Goal: Information Seeking & Learning: Check status

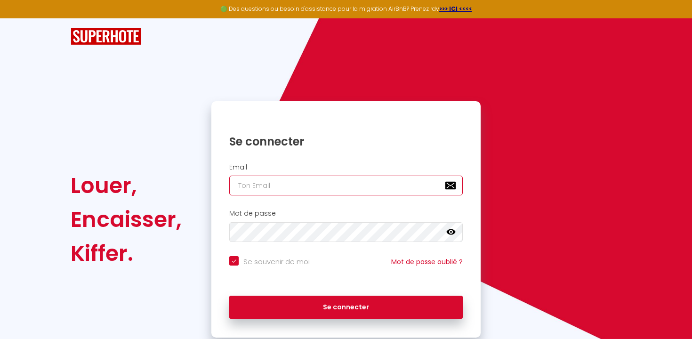
click at [305, 187] on input "email" at bounding box center [346, 186] width 234 height 20
type input "[EMAIL_ADDRESS][DOMAIN_NAME]"
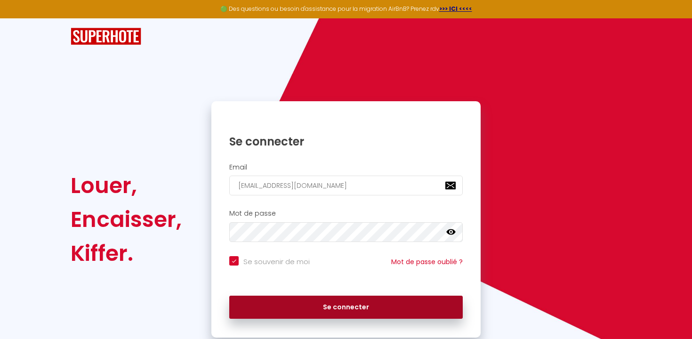
click at [422, 306] on button "Se connecter" at bounding box center [346, 308] width 234 height 24
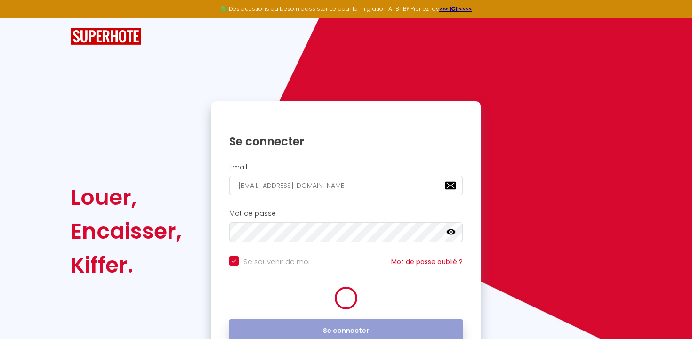
checkbox input "true"
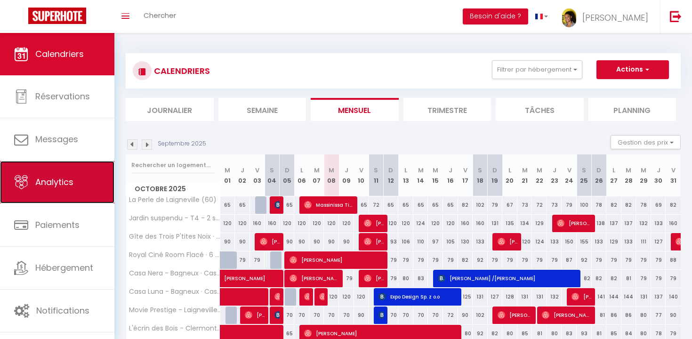
click at [41, 189] on link "Analytics" at bounding box center [57, 182] width 114 height 42
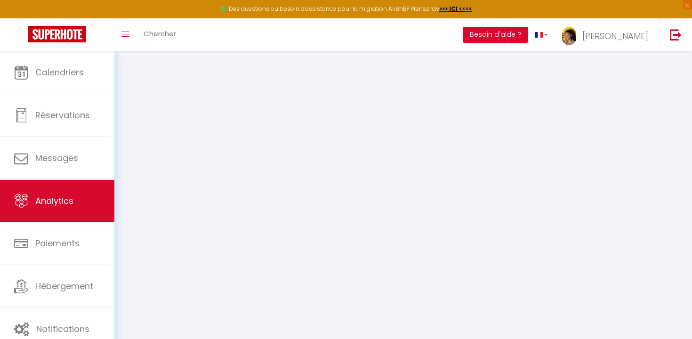
select select "2025"
select select "10"
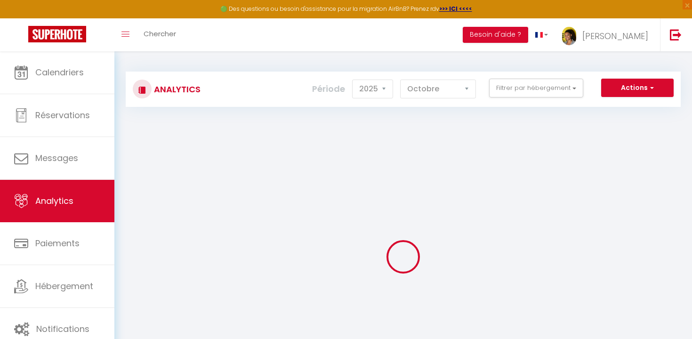
checkbox SERENITO "false"
checkbox \(60\) "false"
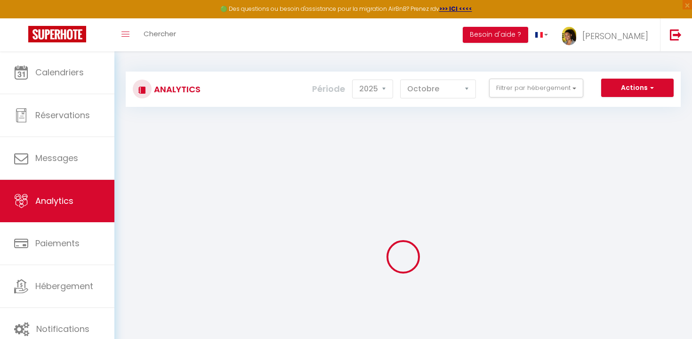
checkbox \(60\) "false"
checkbox \(69\) "false"
checkbox ONLY "false"
checkbox Parking "false"
checkbox Vignoble "false"
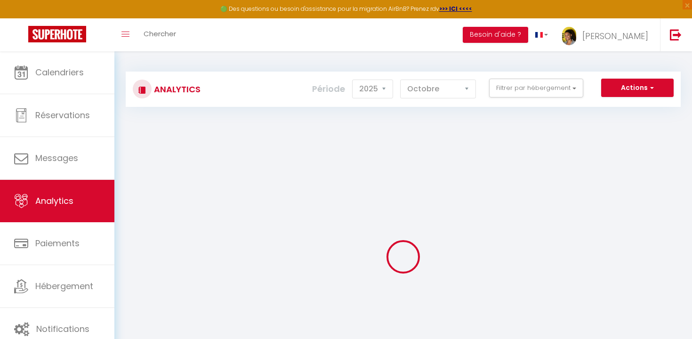
checkbox Gratuit "false"
checkbox \(71\) "false"
checkbox ONLY "false"
checkbox \(93\) "false"
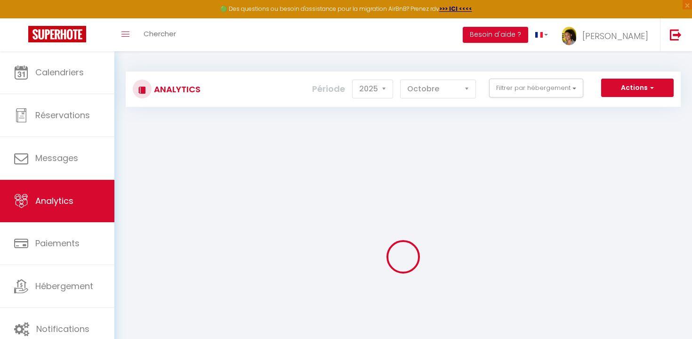
checkbox SERENITO "false"
checkbox \(60\) "false"
checkbox Conciergerie "false"
checkbox Fibre "false"
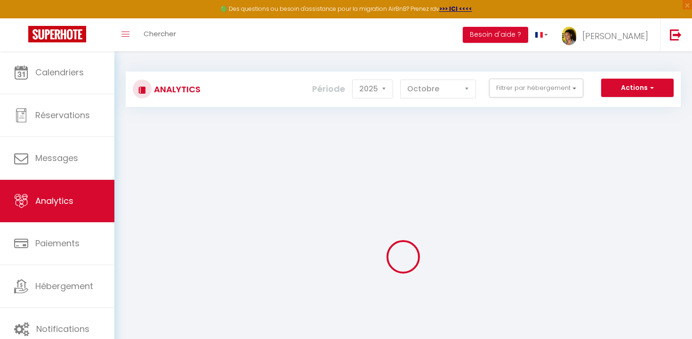
checkbox Fibre "false"
checkbox Studio "false"
checkbox Confort "false"
checkbox B "false"
checkbox Bagneux "false"
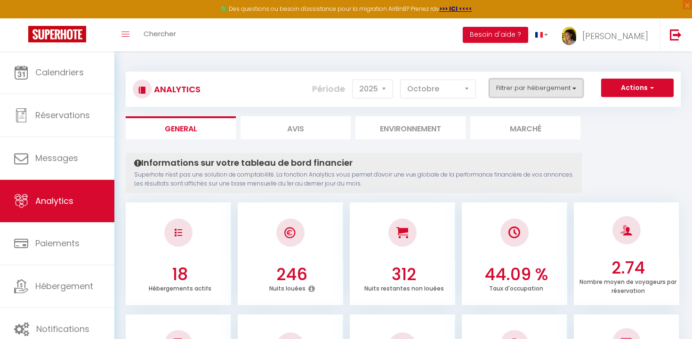
click at [566, 91] on button "Filtrer par hébergement" at bounding box center [536, 88] width 94 height 19
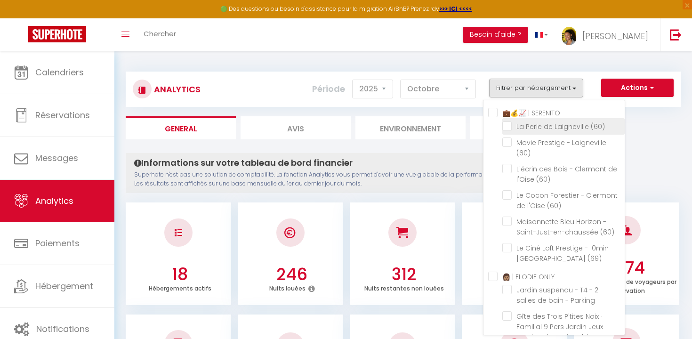
click at [508, 127] on \(60\) "checkbox" at bounding box center [563, 125] width 122 height 9
checkbox \(60\) "true"
checkbox \(60\) "false"
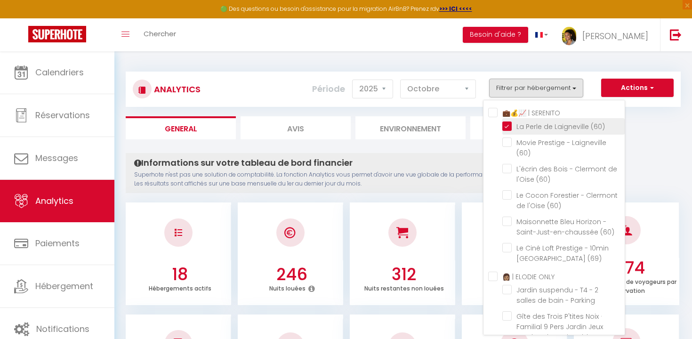
checkbox \(60\) "false"
checkbox \(69\) "false"
checkbox Parking "false"
checkbox Vignoble "false"
checkbox Gratuit "false"
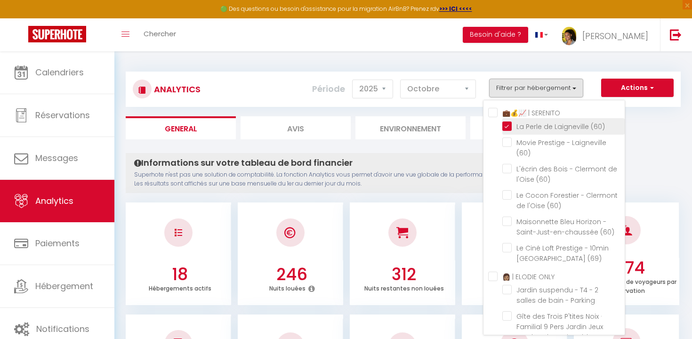
checkbox \(71\) "false"
checkbox \(93\) "false"
checkbox \(60\) "false"
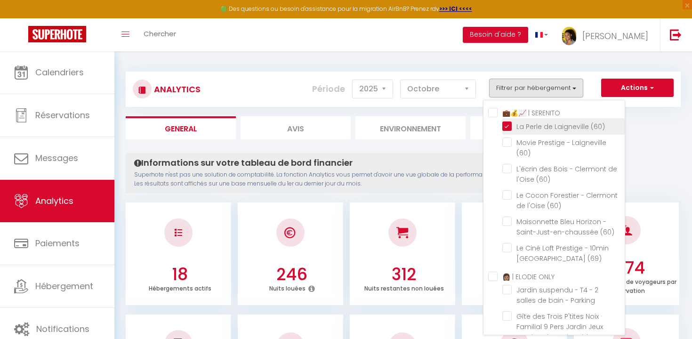
checkbox Fibre "false"
checkbox Studio "false"
checkbox Confort "false"
checkbox B "false"
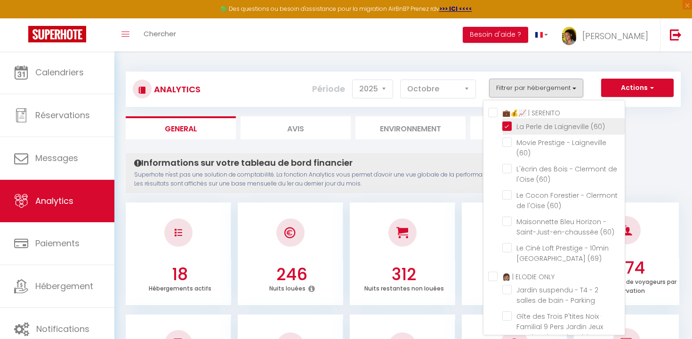
checkbox Bagneux "false"
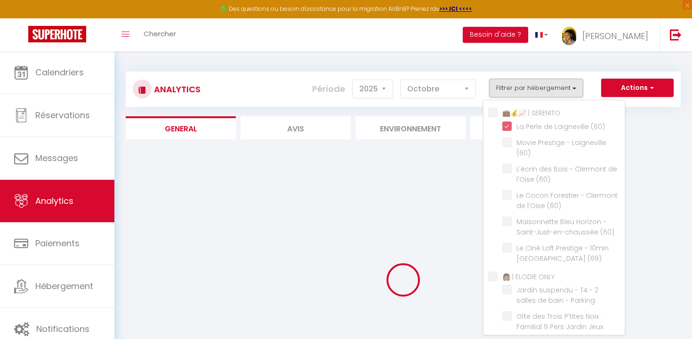
checkbox \(60\) "false"
checkbox \(69\) "false"
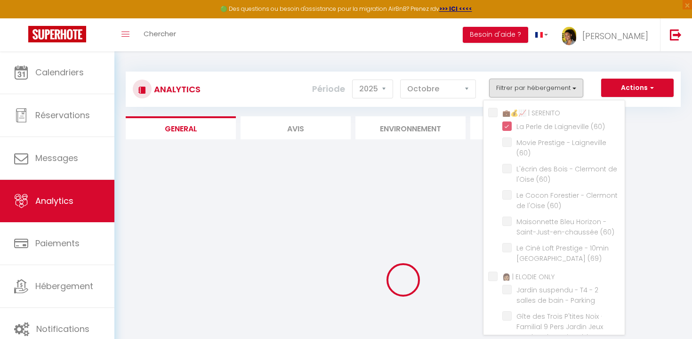
checkbox Parking "false"
checkbox Vignoble "false"
checkbox Gratuit "false"
checkbox \(71\) "false"
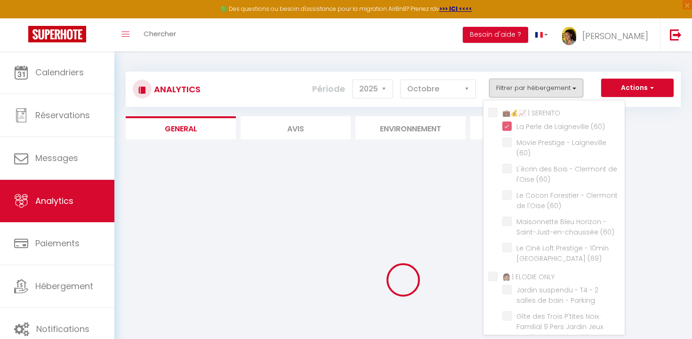
checkbox \(93\) "false"
checkbox \(60\) "false"
checkbox Fibre "false"
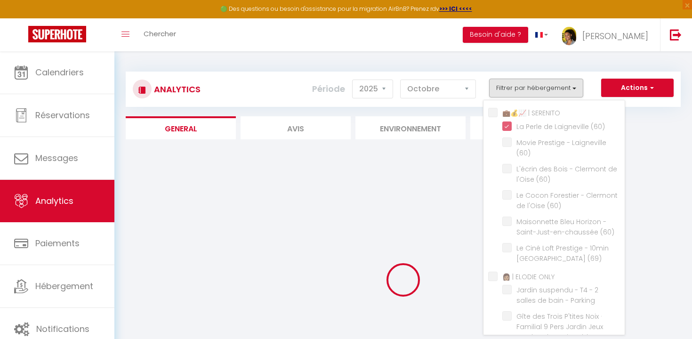
checkbox Studio "false"
checkbox Confort "false"
checkbox B "false"
checkbox Bagneux "false"
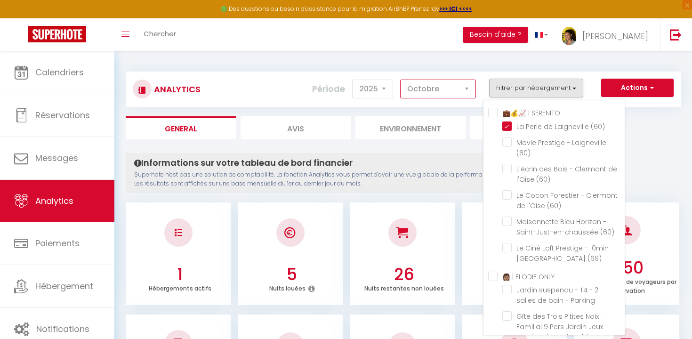
click at [456, 90] on select "[PERSON_NAME] Mars [PERSON_NAME] Juin Juillet Août Septembre Octobre Novembre D…" at bounding box center [438, 89] width 76 height 19
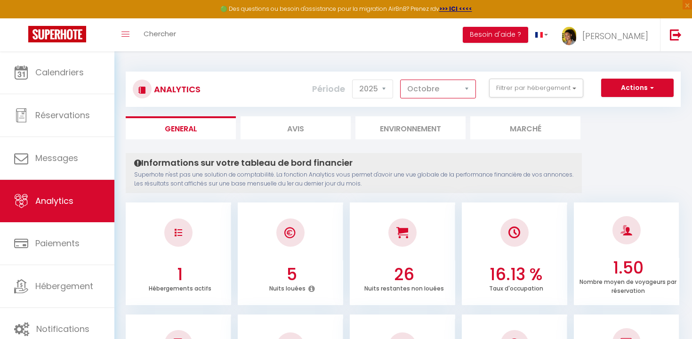
select select "9"
click at [401, 80] on select "[PERSON_NAME] Mars [PERSON_NAME] Juin Juillet Août Septembre Octobre Novembre D…" at bounding box center [438, 89] width 76 height 19
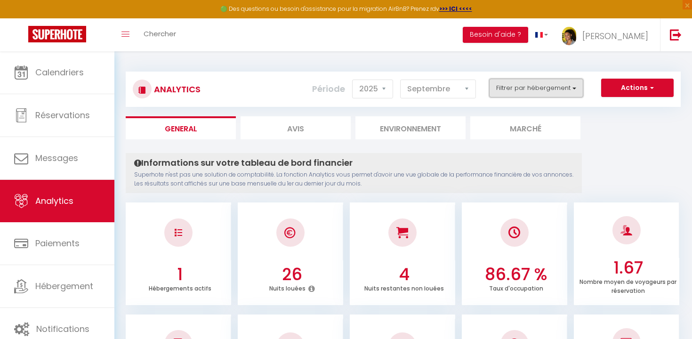
click at [536, 96] on button "Filtrer par hébergement" at bounding box center [536, 88] width 94 height 19
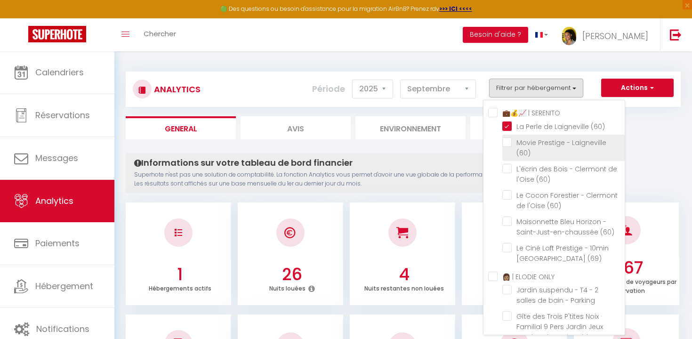
click at [509, 144] on \(60\) "checkbox" at bounding box center [563, 141] width 122 height 9
checkbox \(60\) "true"
checkbox \(60\) "false"
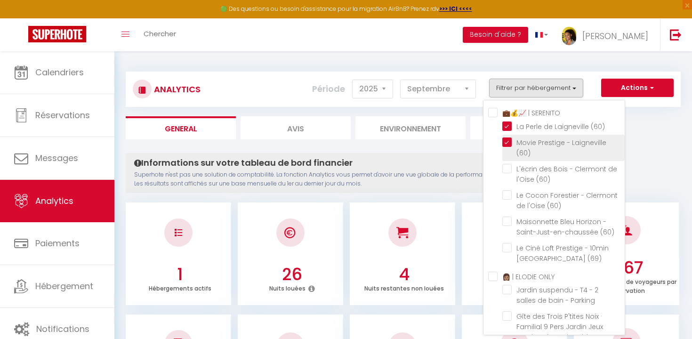
checkbox \(69\) "false"
checkbox Parking "false"
checkbox Vignoble "false"
checkbox Gratuit "false"
checkbox \(71\) "false"
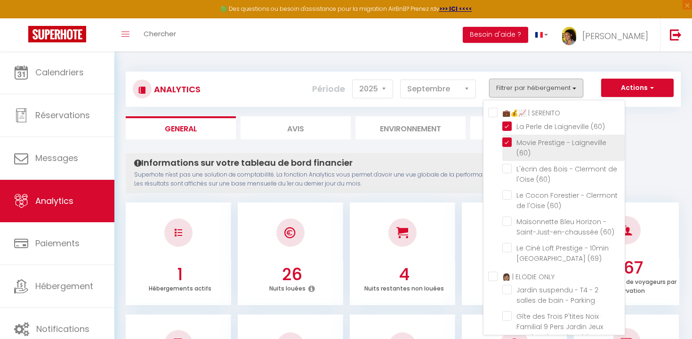
checkbox \(71\) "false"
checkbox \(93\) "false"
checkbox \(60\) "false"
checkbox Fibre "false"
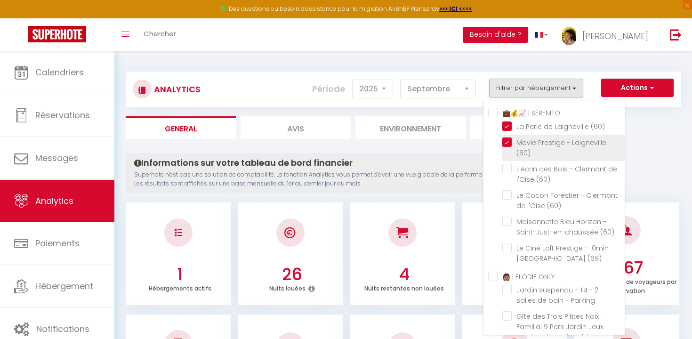
checkbox Fibre "false"
checkbox Studio "false"
checkbox Confort "false"
checkbox B "false"
checkbox Bagneux "false"
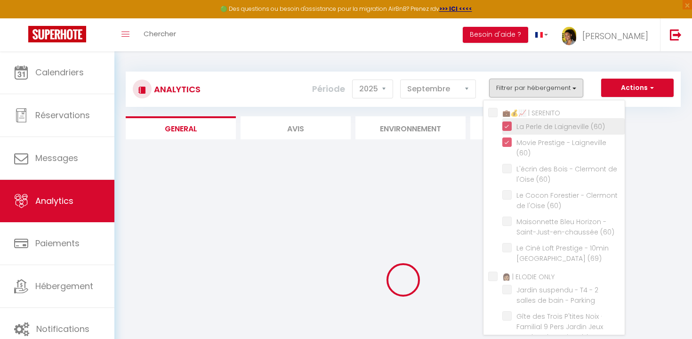
checkbox \(60\) "false"
checkbox \(69\) "false"
checkbox Parking "false"
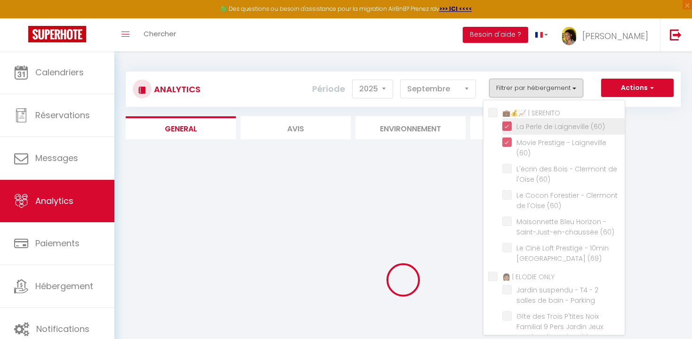
checkbox Vignoble "false"
checkbox Gratuit "false"
checkbox \(71\) "false"
checkbox \(93\) "false"
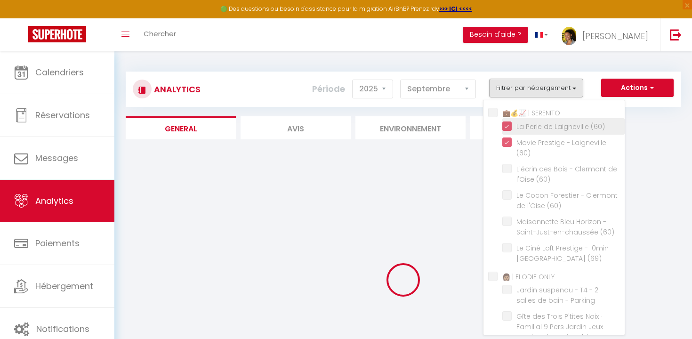
checkbox \(60\) "false"
checkbox Fibre "false"
checkbox Studio "false"
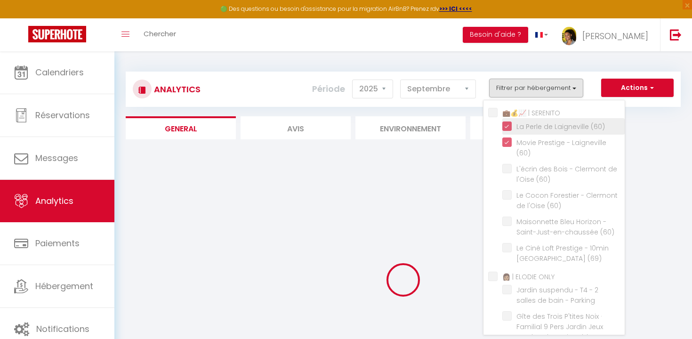
checkbox Confort "false"
checkbox B "false"
checkbox Bagneux "false"
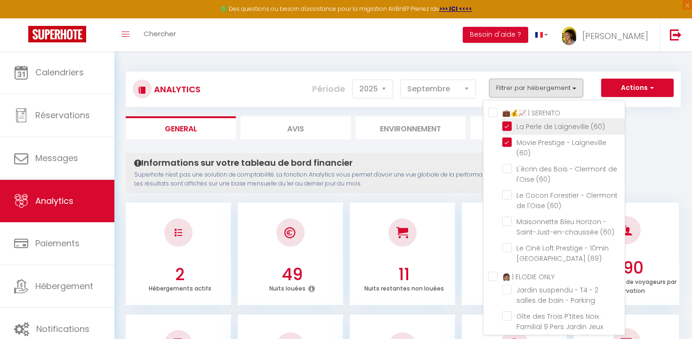
click at [509, 125] on \(60\) "checkbox" at bounding box center [563, 125] width 122 height 9
checkbox \(60\) "false"
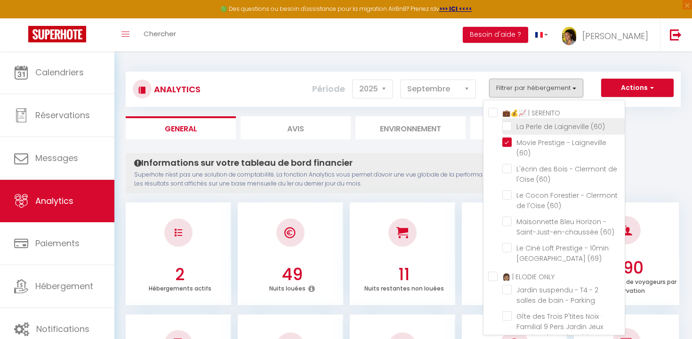
checkbox \(69\) "false"
checkbox Parking "false"
checkbox Vignoble "false"
checkbox Gratuit "false"
checkbox \(71\) "false"
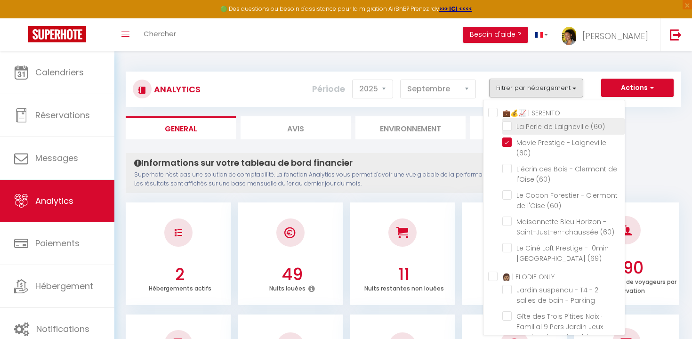
checkbox \(71\) "false"
checkbox \(93\) "false"
checkbox \(60\) "false"
checkbox Fibre "false"
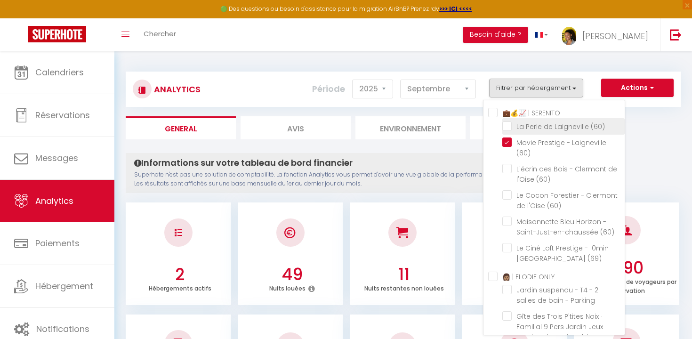
checkbox Fibre "false"
checkbox Studio "false"
checkbox Confort "false"
checkbox B "false"
checkbox Bagneux "false"
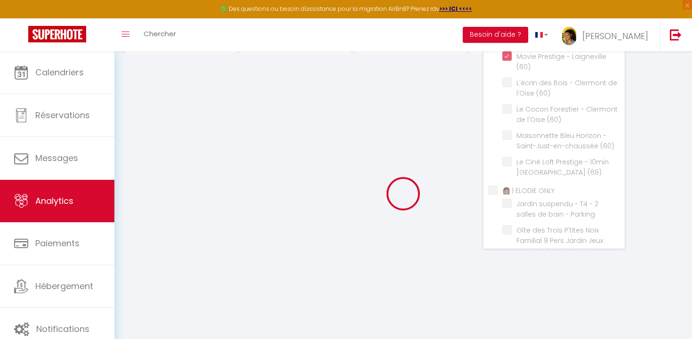
checkbox \(60\) "false"
checkbox \(69\) "false"
checkbox Parking "false"
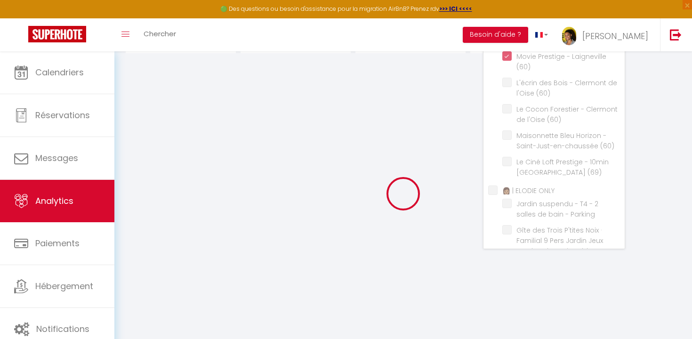
checkbox Vignoble "false"
checkbox Gratuit "false"
checkbox \(71\) "false"
checkbox \(93\) "false"
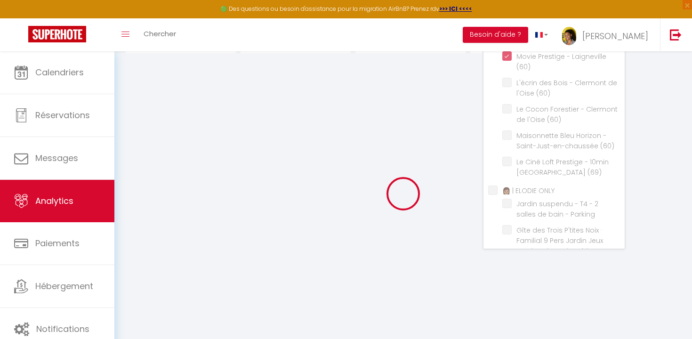
checkbox \(60\) "false"
checkbox Fibre "false"
checkbox Studio "false"
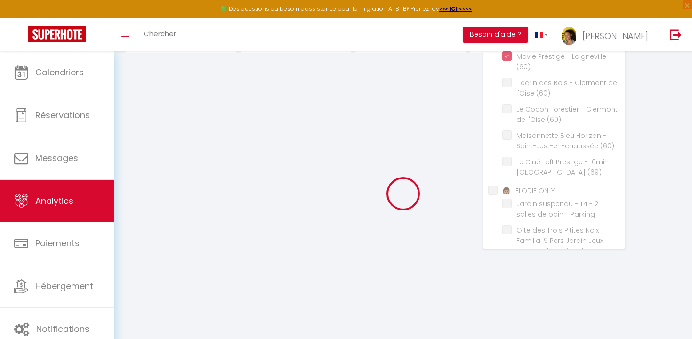
checkbox Confort "false"
checkbox B "false"
checkbox Bagneux "false"
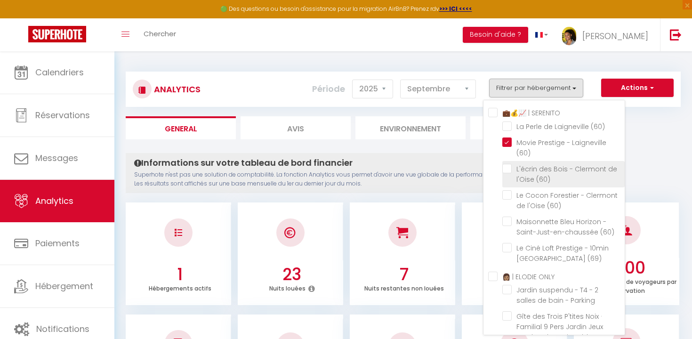
click at [508, 170] on \(60\) "checkbox" at bounding box center [563, 168] width 122 height 9
checkbox \(60\) "true"
checkbox \(60\) "false"
checkbox \(69\) "false"
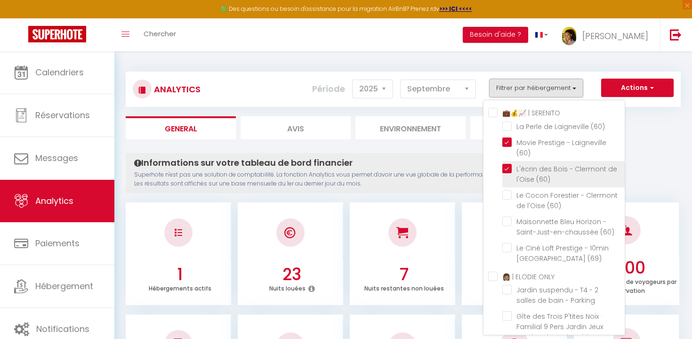
checkbox Parking "false"
checkbox Vignoble "false"
checkbox Gratuit "false"
checkbox \(71\) "false"
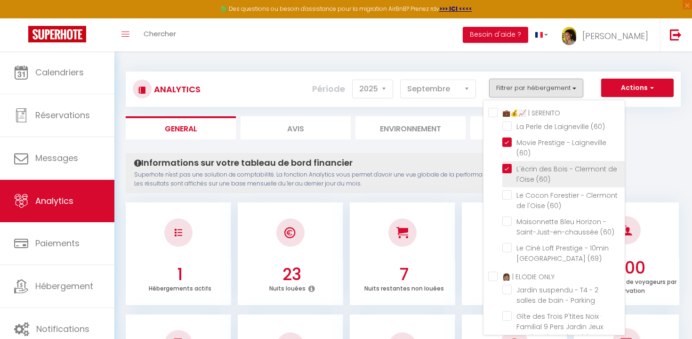
checkbox \(93\) "false"
checkbox \(60\) "true"
checkbox \(60\) "false"
checkbox Fibre "false"
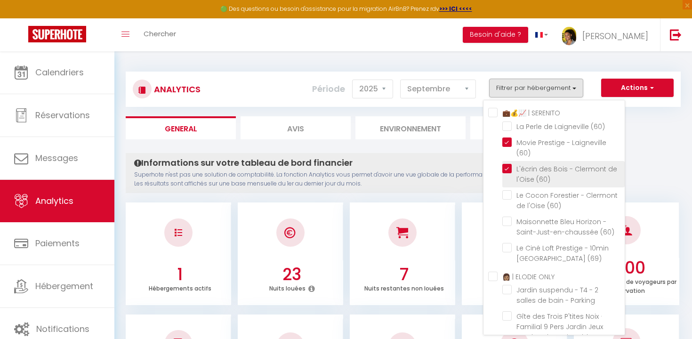
checkbox Studio "false"
checkbox Confort "false"
checkbox B "false"
checkbox Bagneux "false"
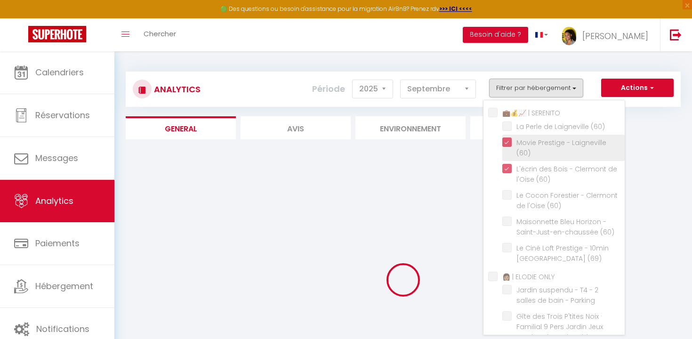
checkbox \(60\) "false"
checkbox \(69\) "false"
checkbox Parking "false"
checkbox Vignoble "false"
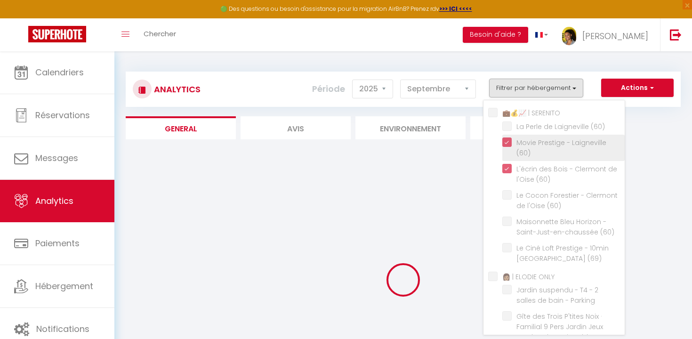
checkbox Gratuit "false"
checkbox \(71\) "false"
checkbox \(93\) "false"
checkbox \(60\) "false"
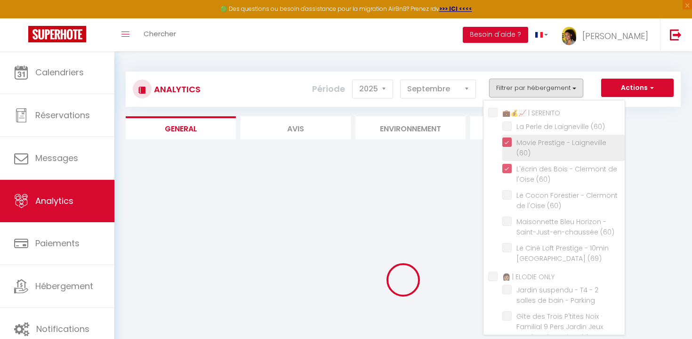
checkbox Fibre "false"
checkbox Studio "false"
checkbox Confort "false"
checkbox B "false"
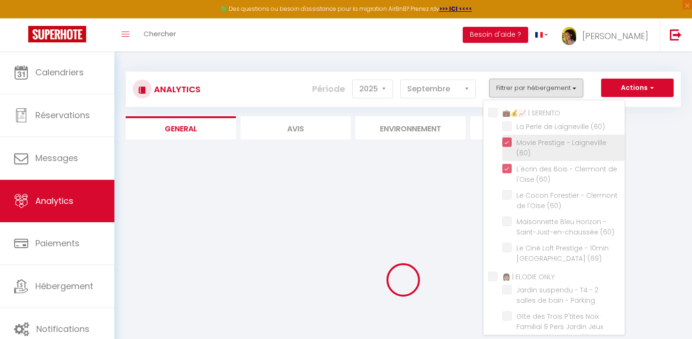
checkbox Bagneux "false"
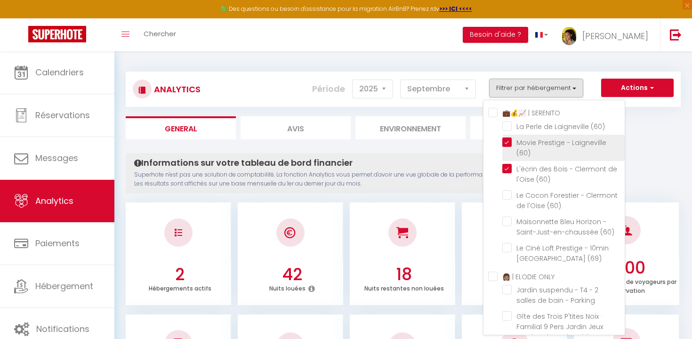
click at [509, 140] on \(60\) "checkbox" at bounding box center [563, 141] width 122 height 9
checkbox \(60\) "false"
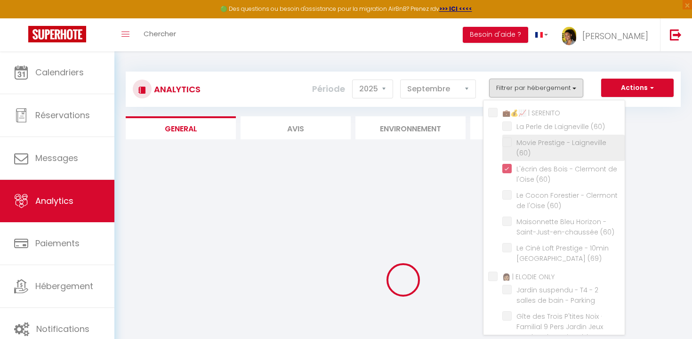
checkbox \(60\) "false"
checkbox \(69\) "false"
checkbox Parking "false"
checkbox Vignoble "false"
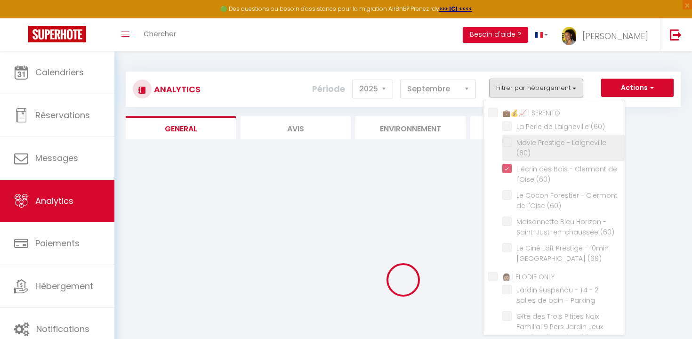
checkbox Gratuit "false"
checkbox \(71\) "false"
checkbox \(93\) "false"
checkbox \(60\) "false"
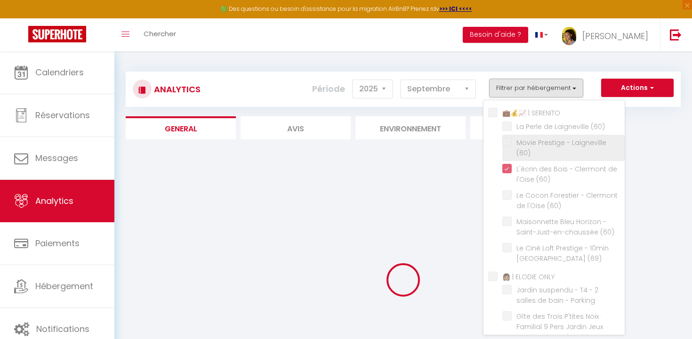
checkbox Fibre "false"
checkbox Studio "false"
checkbox Confort "false"
checkbox B "false"
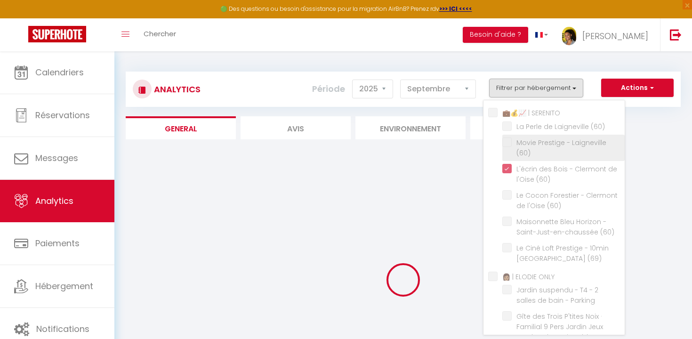
checkbox Bagneux "false"
checkbox \(60\) "false"
checkbox \(69\) "false"
checkbox Parking "false"
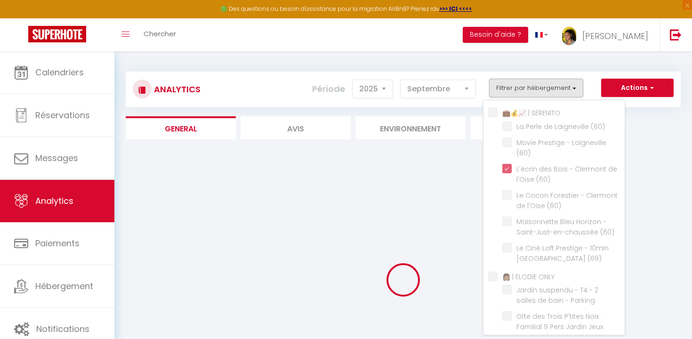
checkbox Vignoble "false"
checkbox Gratuit "false"
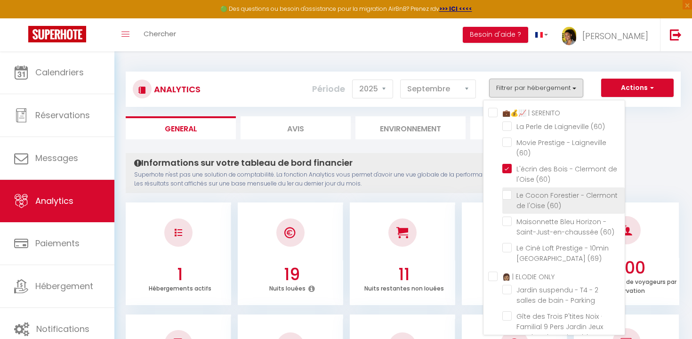
click at [509, 194] on \(60\) "checkbox" at bounding box center [563, 194] width 122 height 9
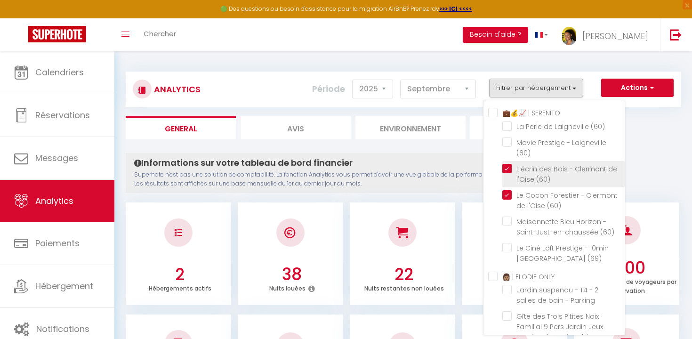
click at [510, 168] on \(60\) "checkbox" at bounding box center [563, 168] width 122 height 9
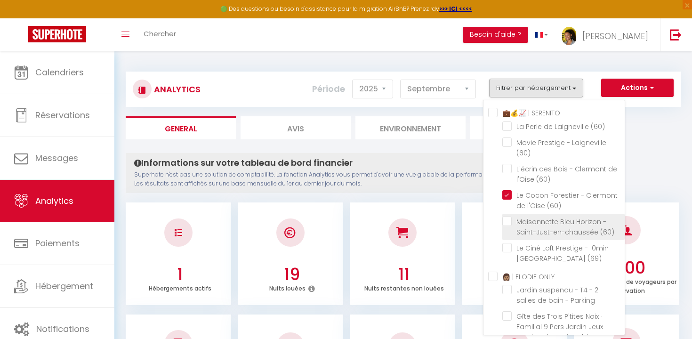
click at [509, 220] on \(60\) "checkbox" at bounding box center [563, 221] width 122 height 9
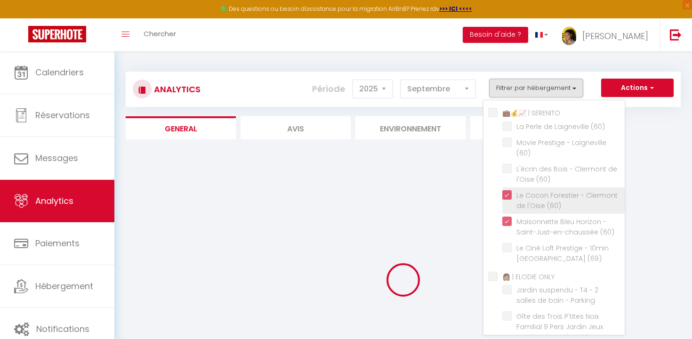
click at [509, 198] on \(60\) "checkbox" at bounding box center [563, 194] width 122 height 9
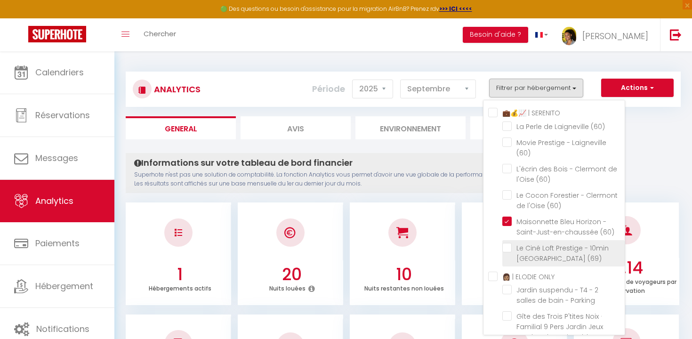
click at [510, 246] on \(69\) "checkbox" at bounding box center [563, 247] width 122 height 9
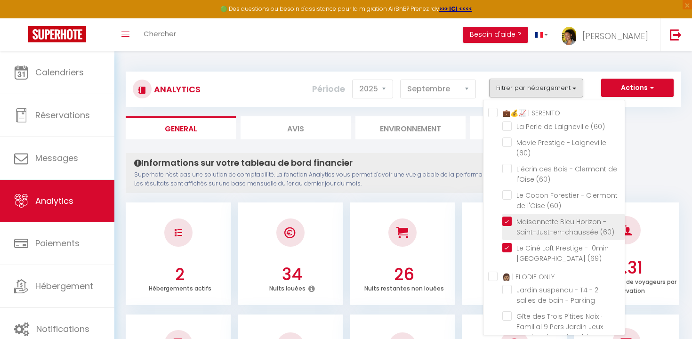
click at [508, 224] on \(60\) "checkbox" at bounding box center [563, 221] width 122 height 9
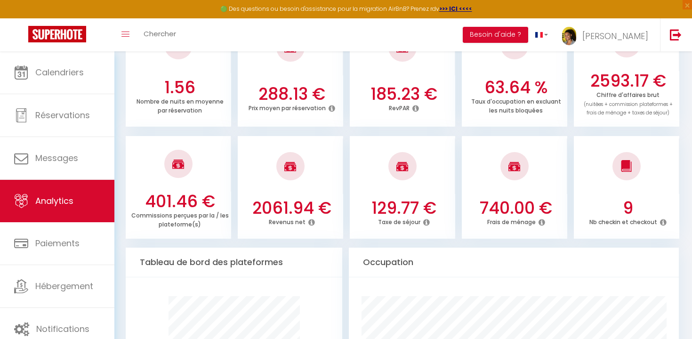
scroll to position [325, 0]
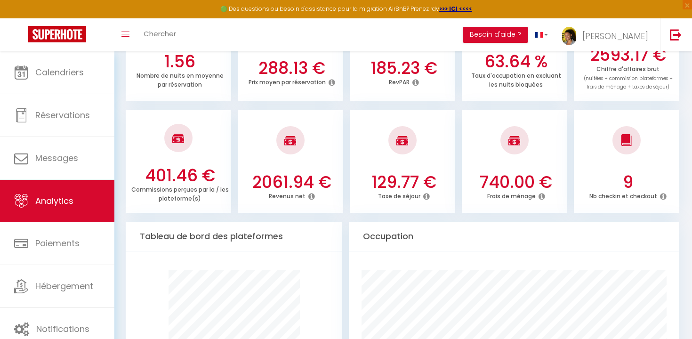
click at [284, 180] on h3 "2061.94 €" at bounding box center [292, 182] width 98 height 20
copy h3 "2061.94"
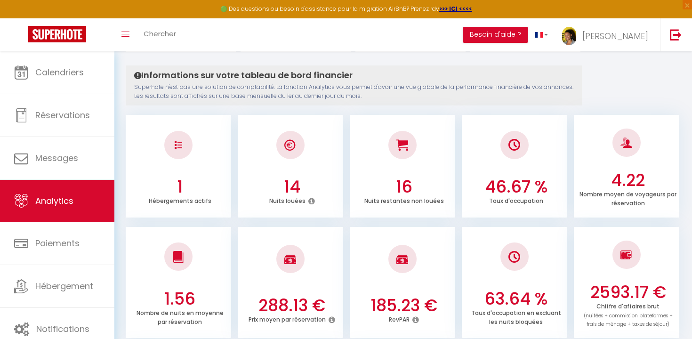
scroll to position [0, 0]
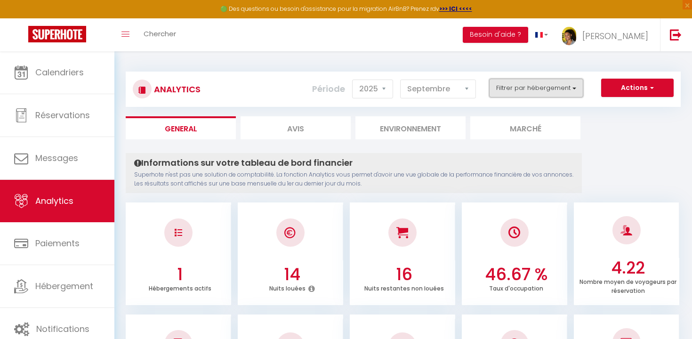
click at [514, 89] on button "Filtrer par hébergement" at bounding box center [536, 88] width 94 height 19
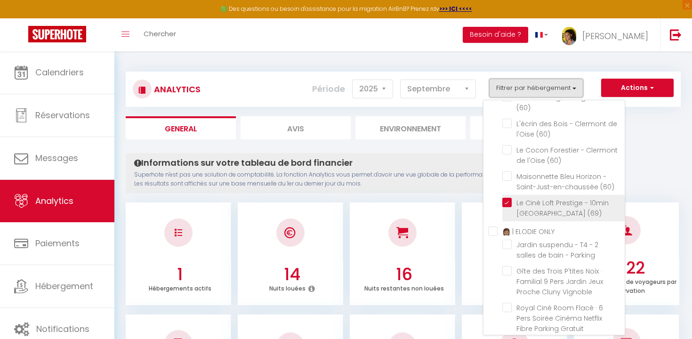
scroll to position [49, 0]
click at [511, 199] on \(69\) "checkbox" at bounding box center [563, 198] width 122 height 9
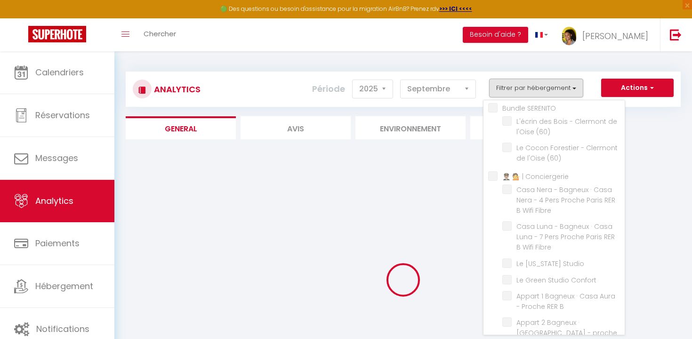
scroll to position [432, 0]
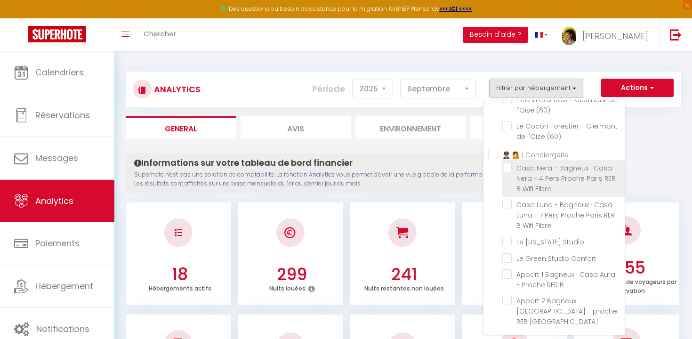
click at [512, 172] on Fibre "checkbox" at bounding box center [563, 167] width 122 height 9
click at [508, 172] on Fibre "checkbox" at bounding box center [563, 167] width 122 height 9
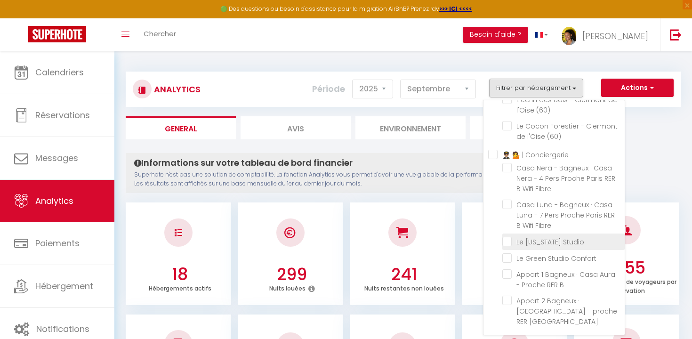
click at [508, 246] on Studio "checkbox" at bounding box center [563, 240] width 122 height 9
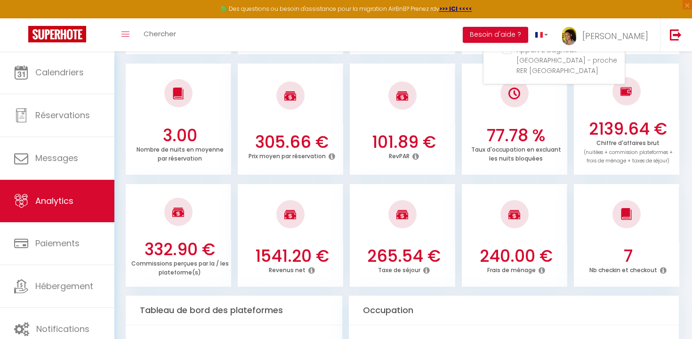
scroll to position [299, 0]
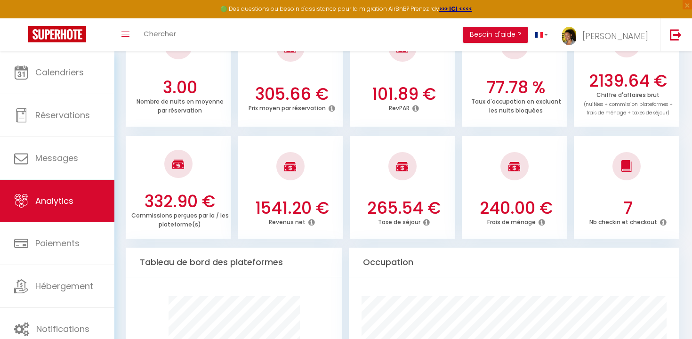
click at [292, 214] on h3 "1541.20 €" at bounding box center [292, 208] width 98 height 20
copy h3 "1541.20"
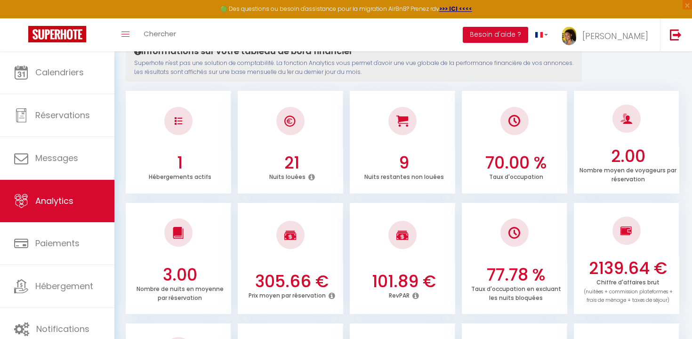
scroll to position [0, 0]
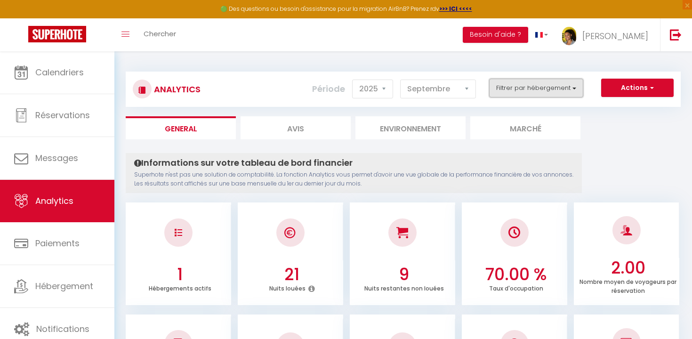
click at [530, 86] on button "Filtrer par hébergement" at bounding box center [536, 88] width 94 height 19
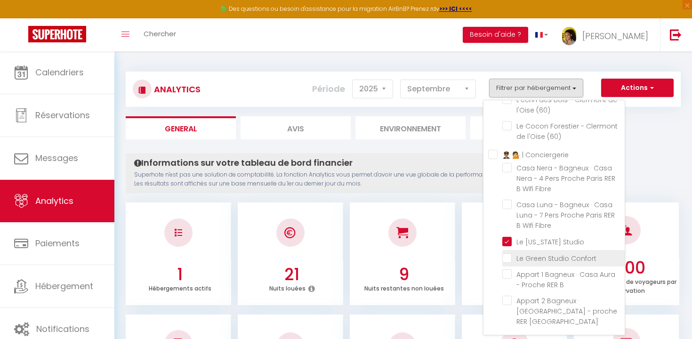
click at [509, 262] on Confort "checkbox" at bounding box center [563, 257] width 122 height 9
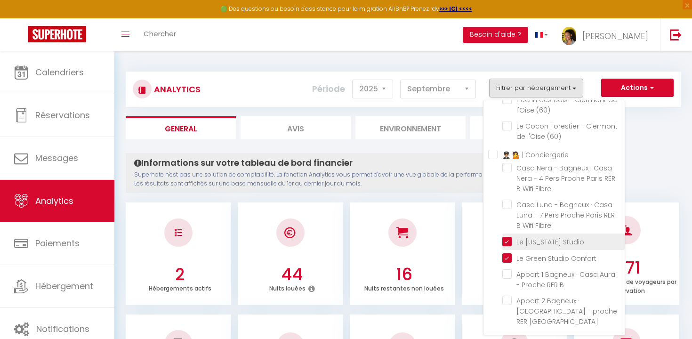
click at [509, 246] on Studio "checkbox" at bounding box center [563, 240] width 122 height 9
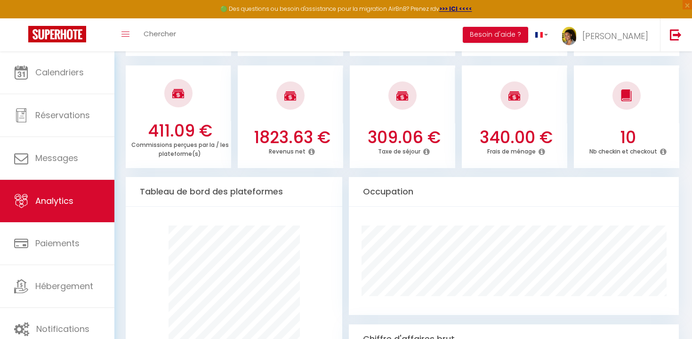
scroll to position [370, 0]
click at [296, 133] on h3 "1823.63 €" at bounding box center [292, 137] width 98 height 20
copy h3 "1823.63"
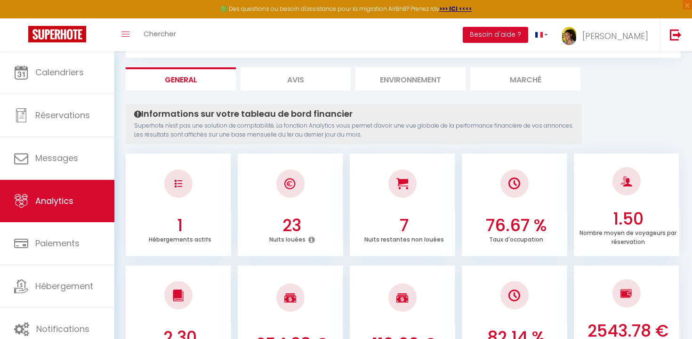
scroll to position [0, 0]
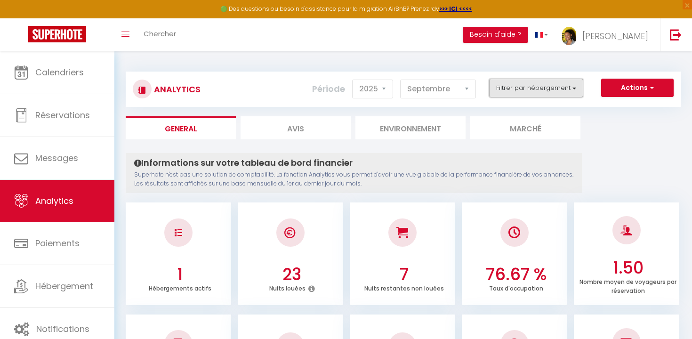
click at [541, 91] on button "Filtrer par hébergement" at bounding box center [536, 88] width 94 height 19
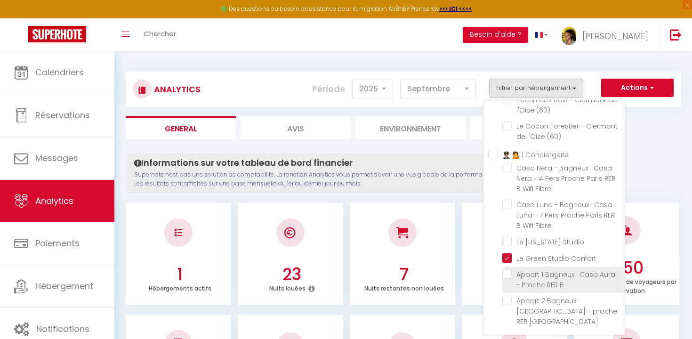
click at [509, 279] on B "checkbox" at bounding box center [563, 273] width 122 height 9
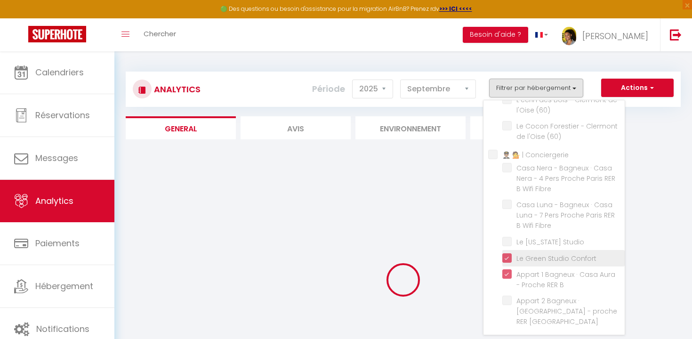
click at [509, 262] on Confort "checkbox" at bounding box center [563, 257] width 122 height 9
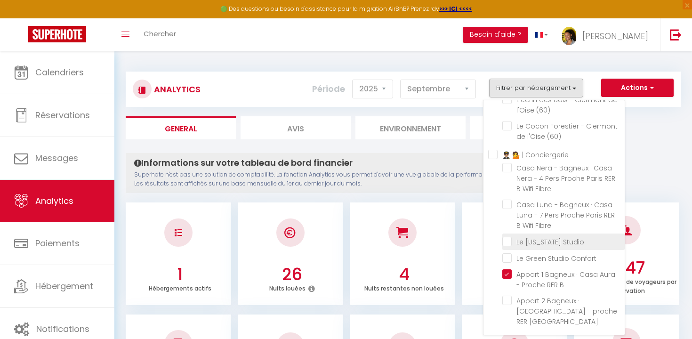
click at [509, 246] on Studio "checkbox" at bounding box center [563, 240] width 122 height 9
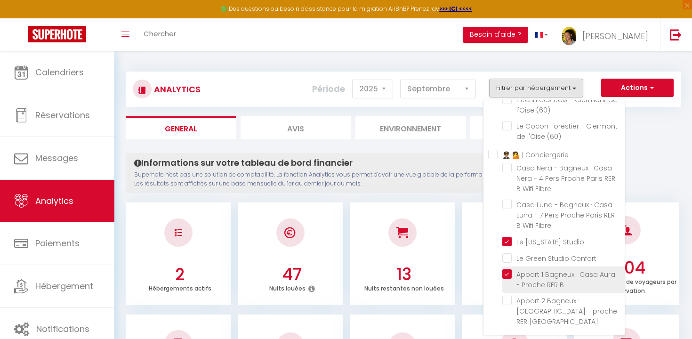
click at [507, 279] on B "checkbox" at bounding box center [563, 273] width 122 height 9
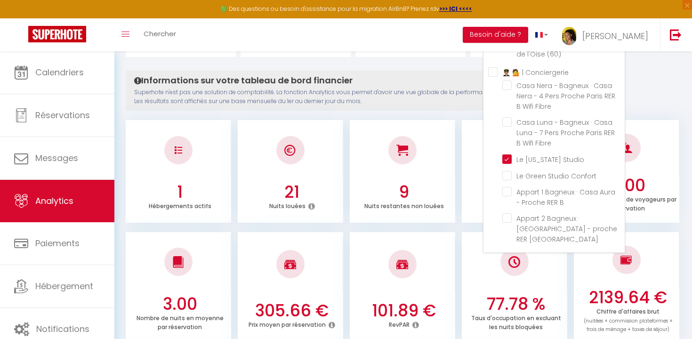
scroll to position [114, 0]
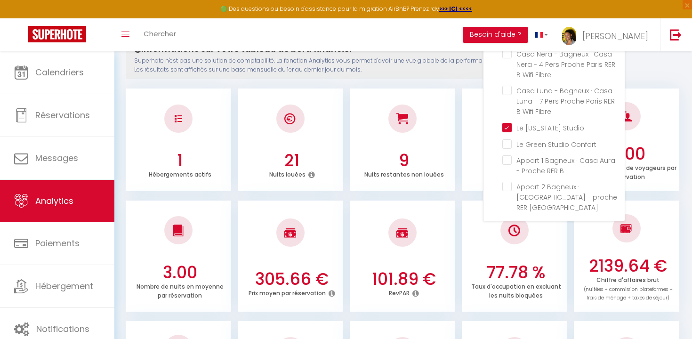
click at [418, 281] on h3 "101.89 €" at bounding box center [404, 279] width 98 height 20
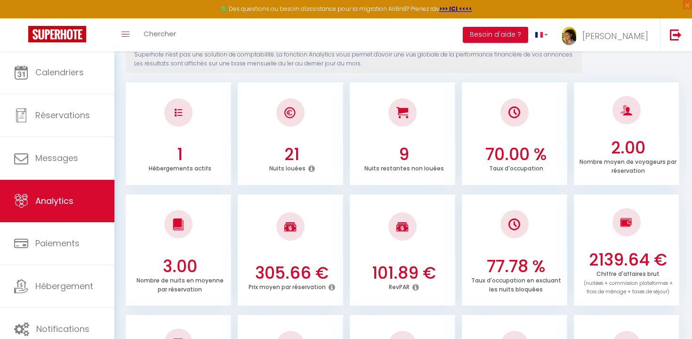
scroll to position [0, 0]
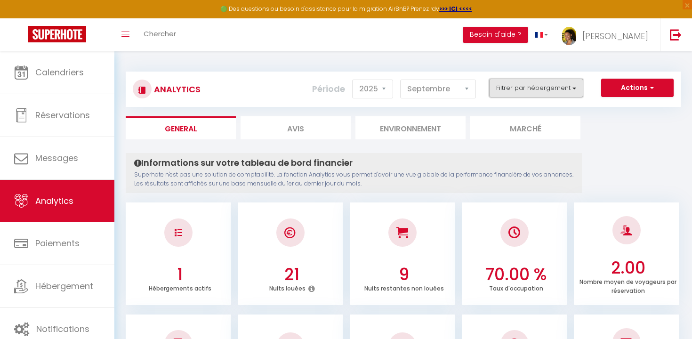
click at [555, 91] on button "Filtrer par hébergement" at bounding box center [536, 88] width 94 height 19
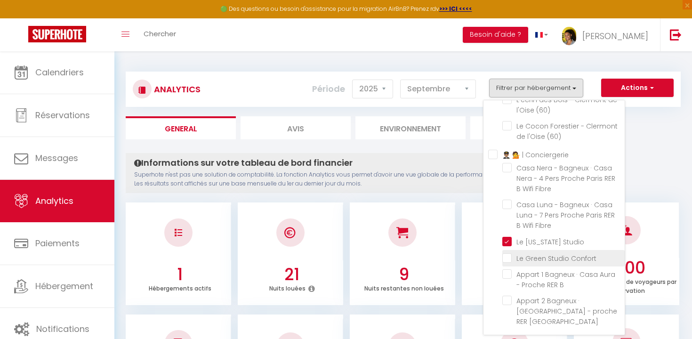
click at [510, 262] on Confort "checkbox" at bounding box center [563, 257] width 122 height 9
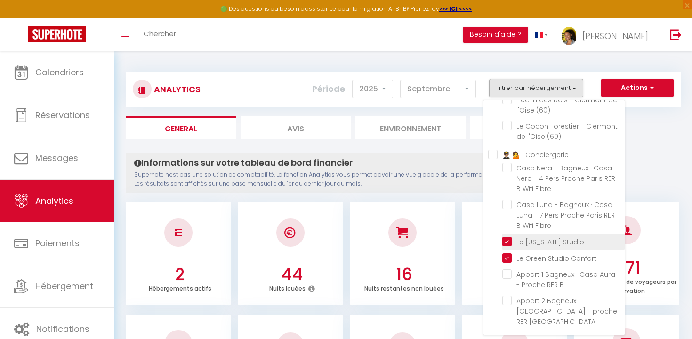
click at [510, 246] on Studio "checkbox" at bounding box center [563, 240] width 122 height 9
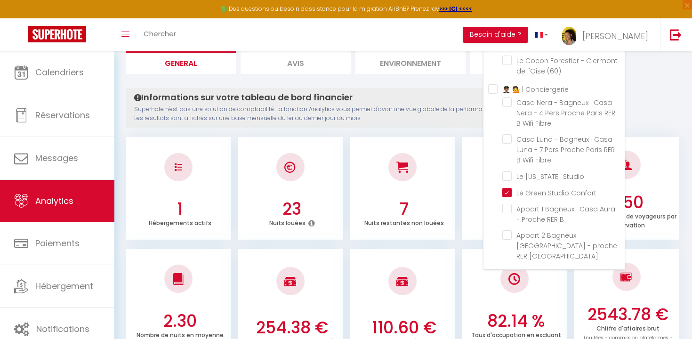
scroll to position [81, 0]
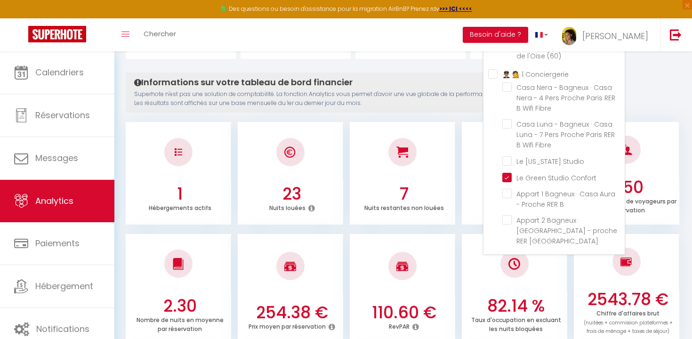
click at [419, 181] on li "7 Nuits restantes non louées" at bounding box center [402, 173] width 105 height 103
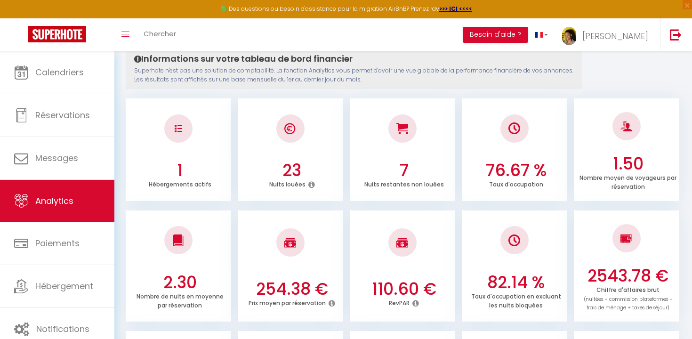
scroll to position [0, 0]
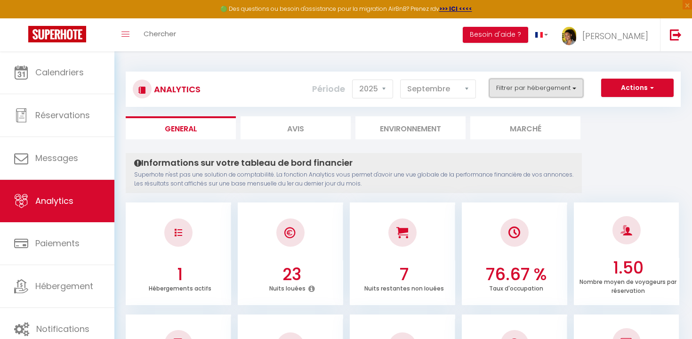
click at [553, 86] on button "Filtrer par hébergement" at bounding box center [536, 88] width 94 height 19
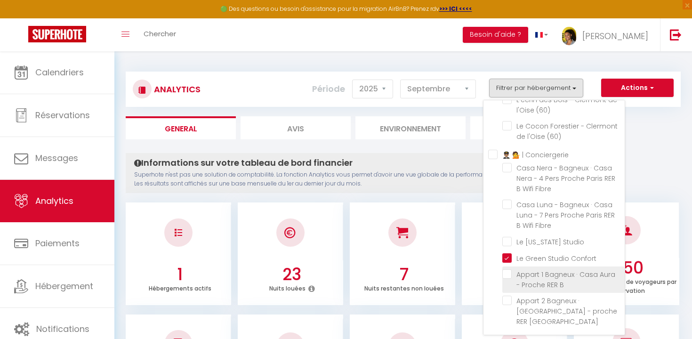
click at [507, 279] on B "checkbox" at bounding box center [563, 273] width 122 height 9
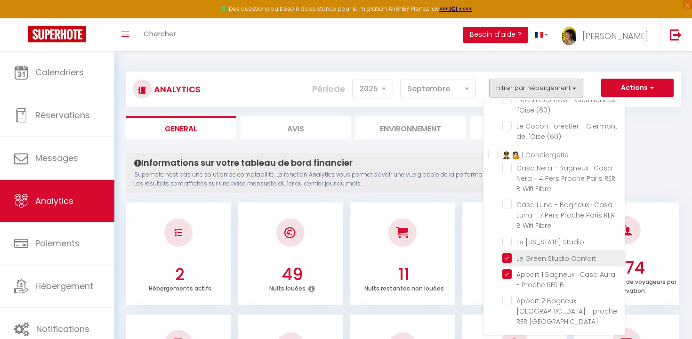
click at [509, 262] on Confort "checkbox" at bounding box center [563, 257] width 122 height 9
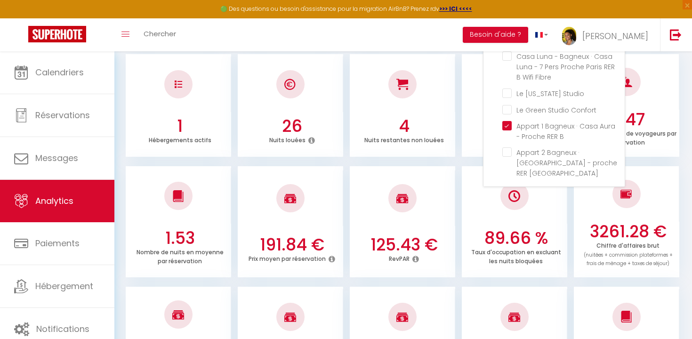
scroll to position [213, 0]
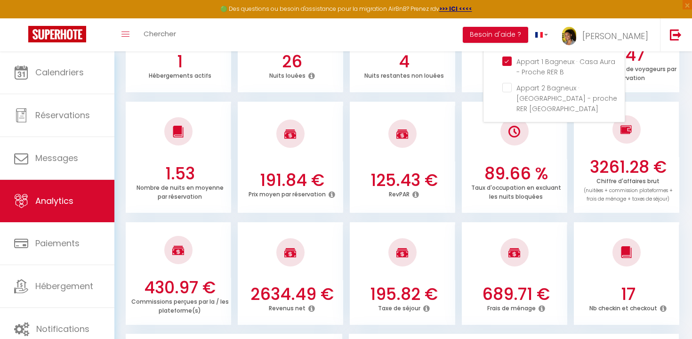
click at [297, 297] on h3 "2634.49 €" at bounding box center [292, 294] width 98 height 20
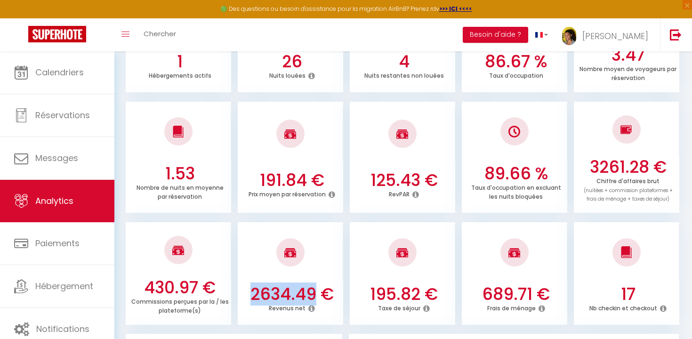
copy h3 "2634.49"
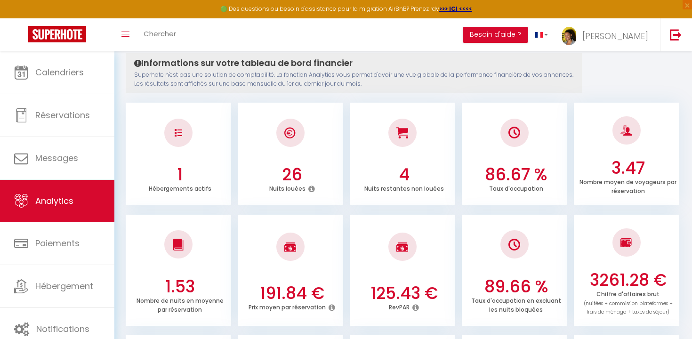
scroll to position [0, 0]
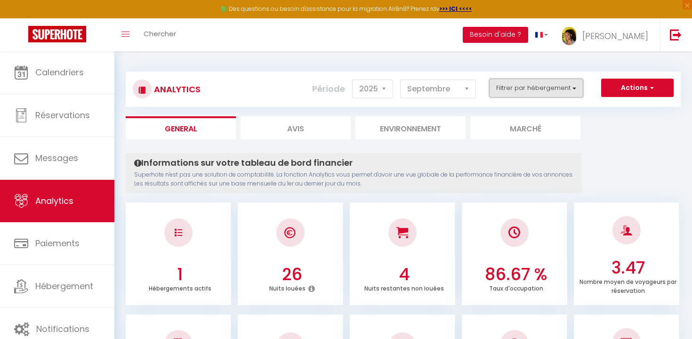
click at [556, 91] on button "Filtrer par hébergement" at bounding box center [536, 88] width 94 height 19
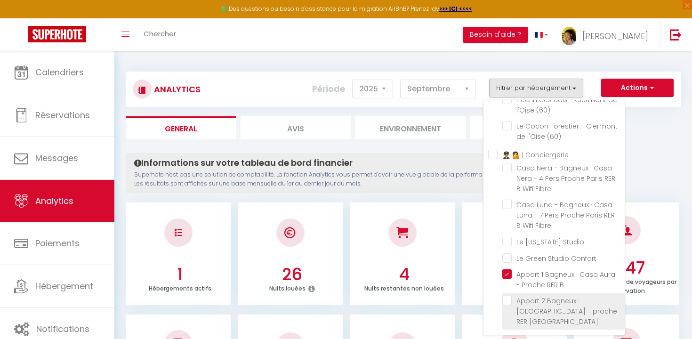
click at [505, 305] on Bagneux "checkbox" at bounding box center [563, 300] width 122 height 9
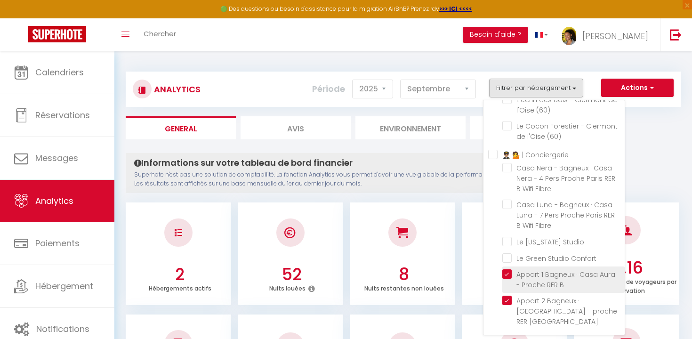
click at [507, 279] on B "checkbox" at bounding box center [563, 273] width 122 height 9
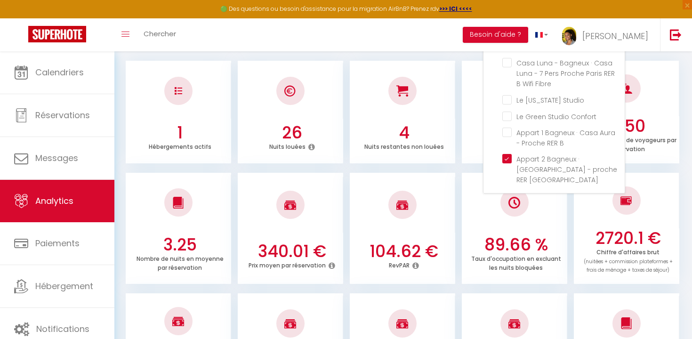
click at [430, 233] on li "104.62 € RevPAR" at bounding box center [402, 229] width 105 height 112
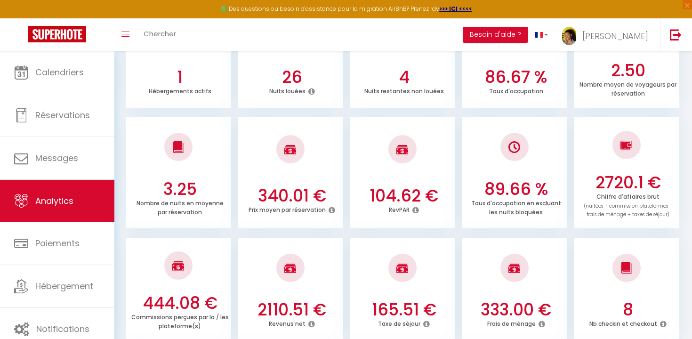
scroll to position [251, 0]
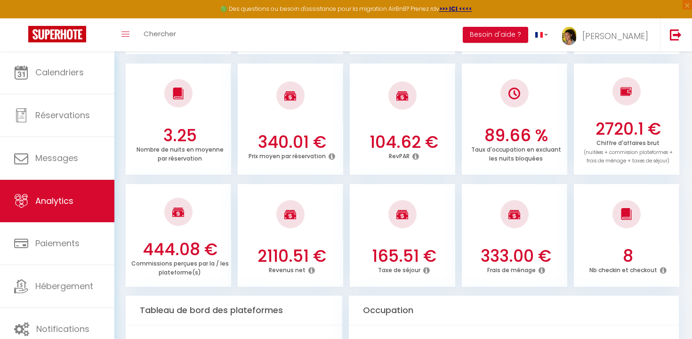
click at [292, 259] on h3 "2110.51 €" at bounding box center [292, 256] width 98 height 20
copy h3 "2110.51"
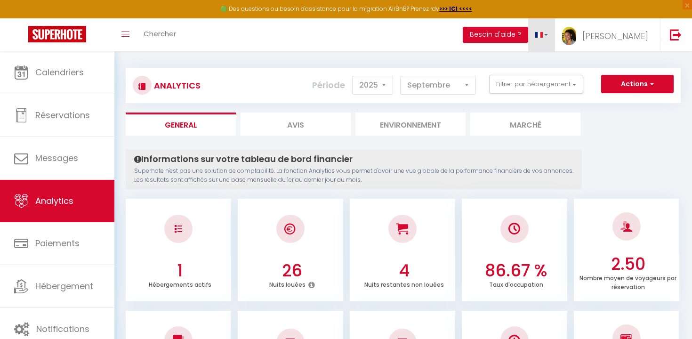
scroll to position [0, 0]
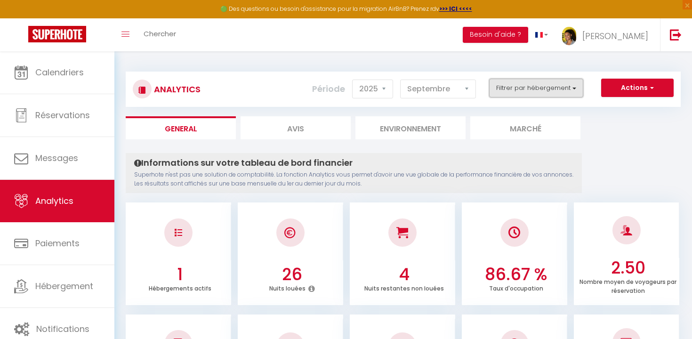
click at [570, 91] on button "Filtrer par hébergement" at bounding box center [536, 88] width 94 height 19
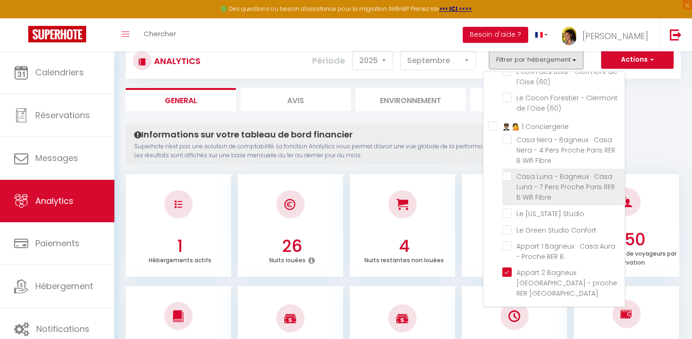
scroll to position [32, 0]
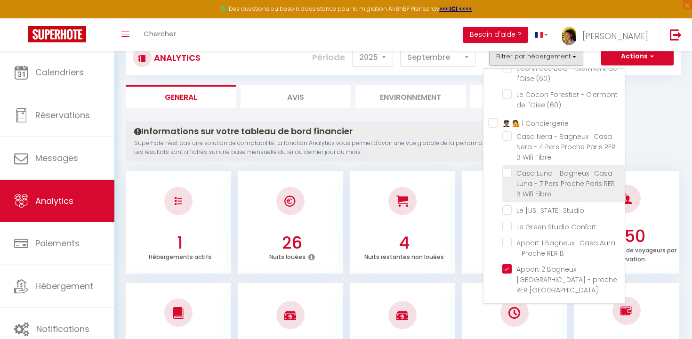
click at [508, 178] on Fibre "checkbox" at bounding box center [563, 172] width 122 height 9
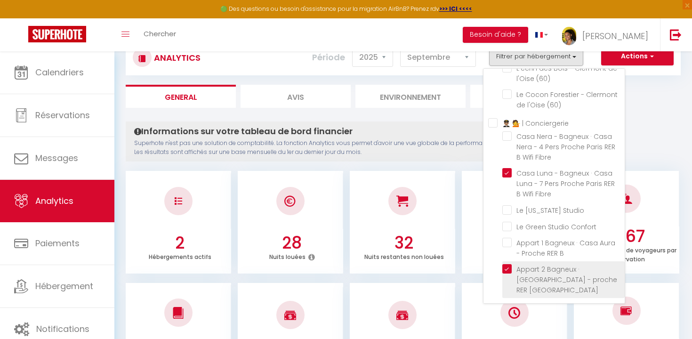
click at [509, 274] on Bagneux "checkbox" at bounding box center [563, 268] width 122 height 9
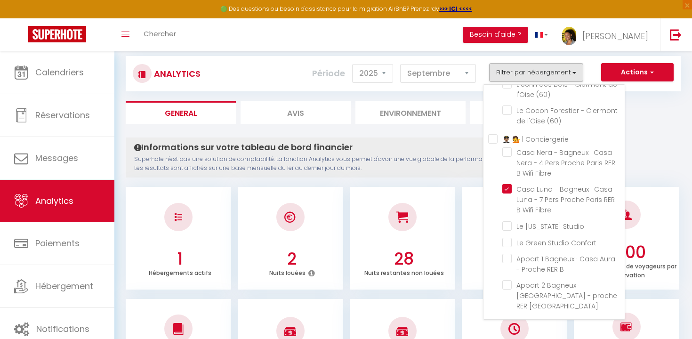
scroll to position [0, 0]
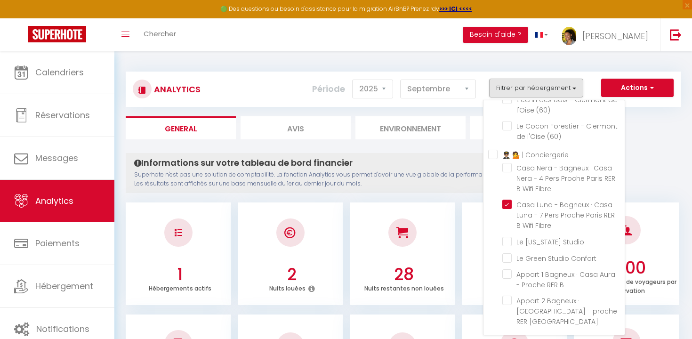
click at [404, 251] on div at bounding box center [402, 233] width 105 height 56
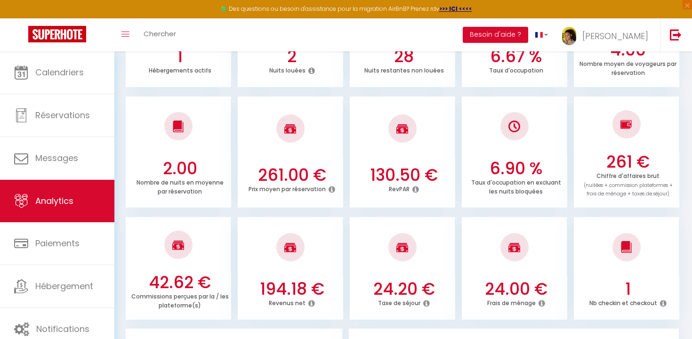
scroll to position [228, 0]
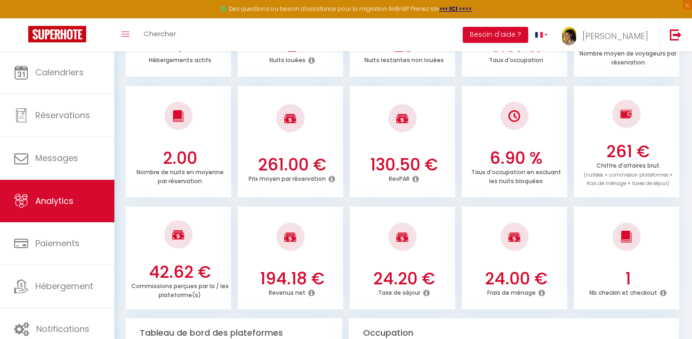
click at [282, 279] on h3 "194.18 €" at bounding box center [292, 279] width 98 height 20
copy h3 "194.18"
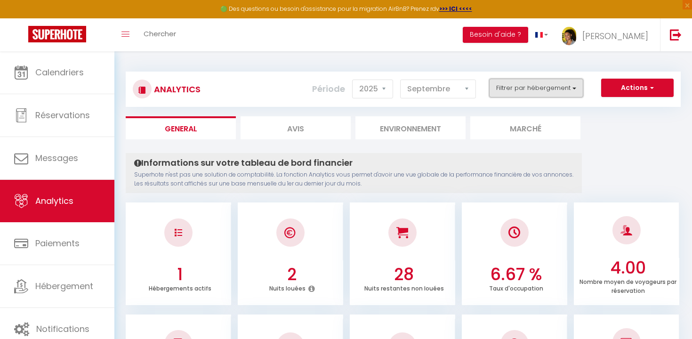
click at [546, 92] on button "Filtrer par hébergement" at bounding box center [536, 88] width 94 height 19
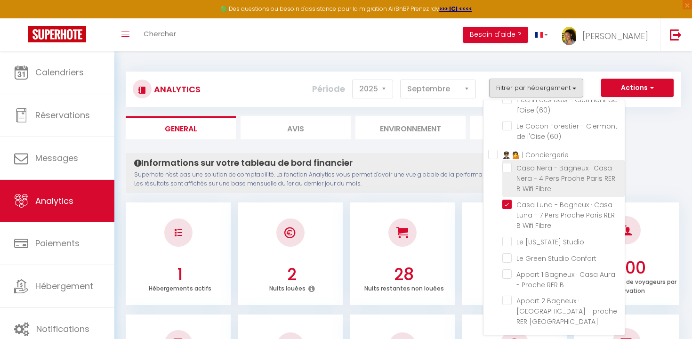
click at [508, 172] on Fibre "checkbox" at bounding box center [563, 167] width 122 height 9
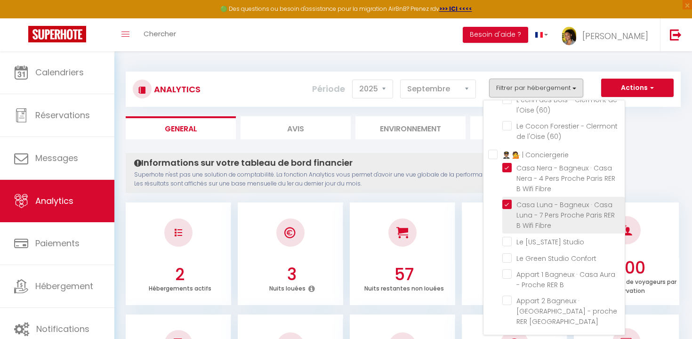
click at [509, 209] on Fibre "checkbox" at bounding box center [563, 204] width 122 height 9
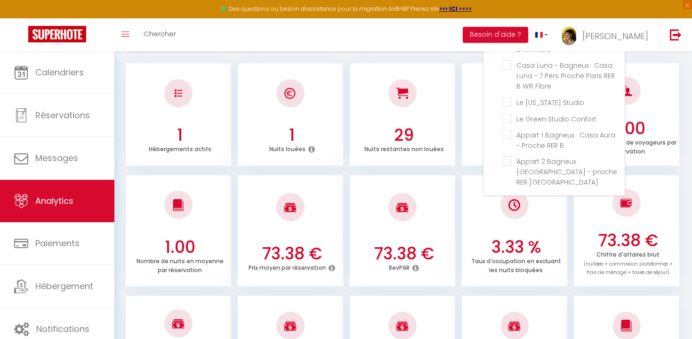
scroll to position [331, 0]
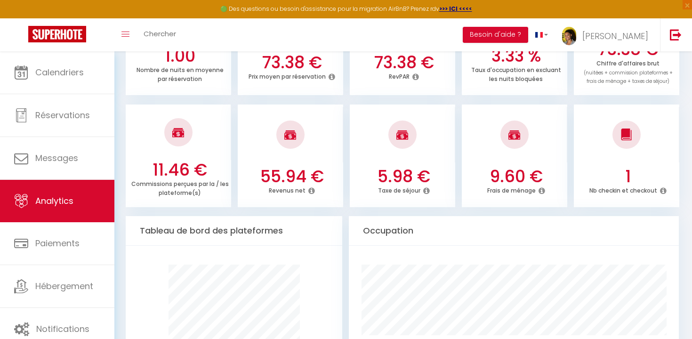
click at [288, 177] on h3 "55.94 €" at bounding box center [292, 177] width 98 height 20
copy h3 "55.94"
